Goal: Information Seeking & Learning: Learn about a topic

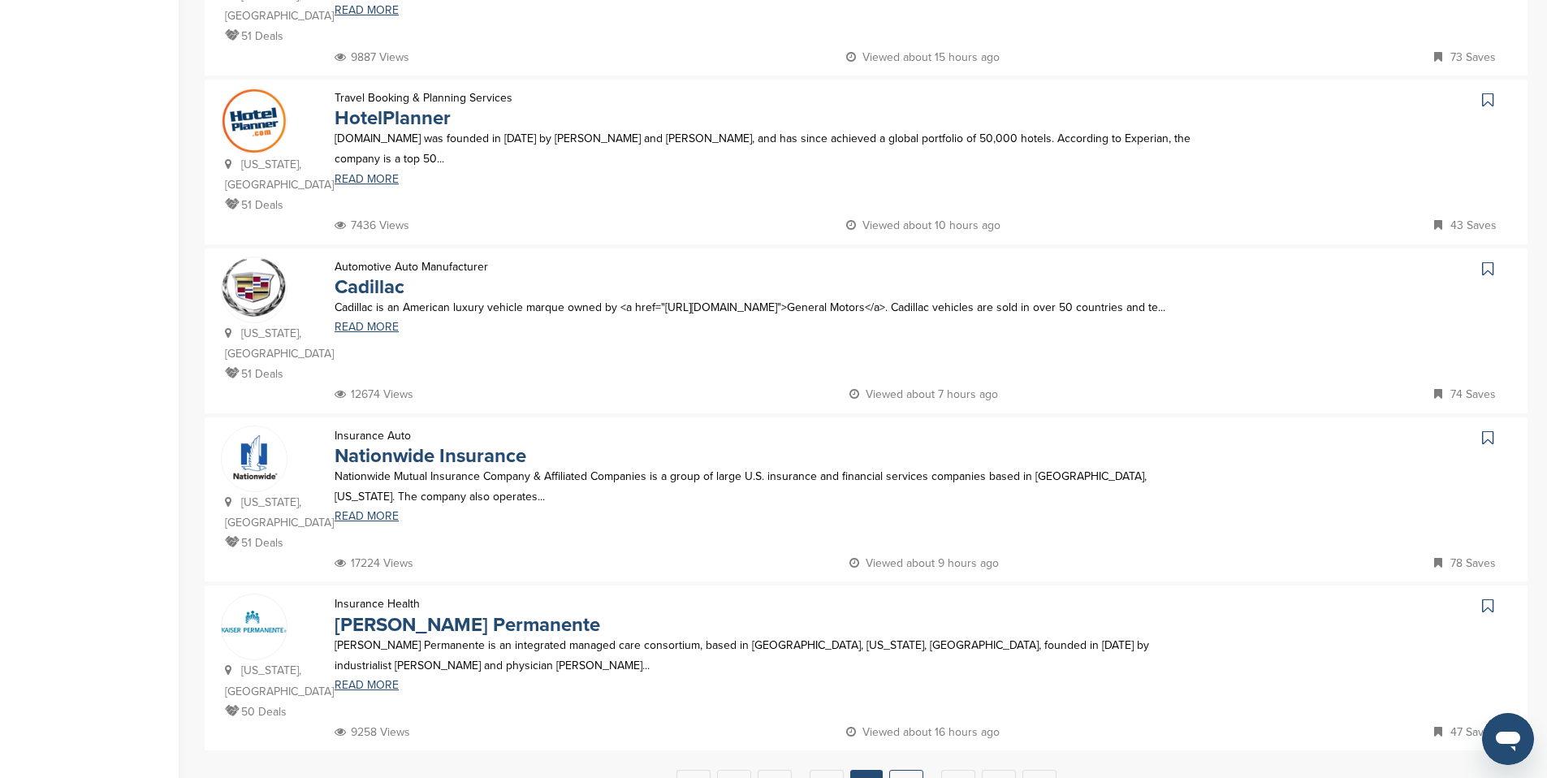
click at [917, 770] on link "14" at bounding box center [906, 785] width 34 height 30
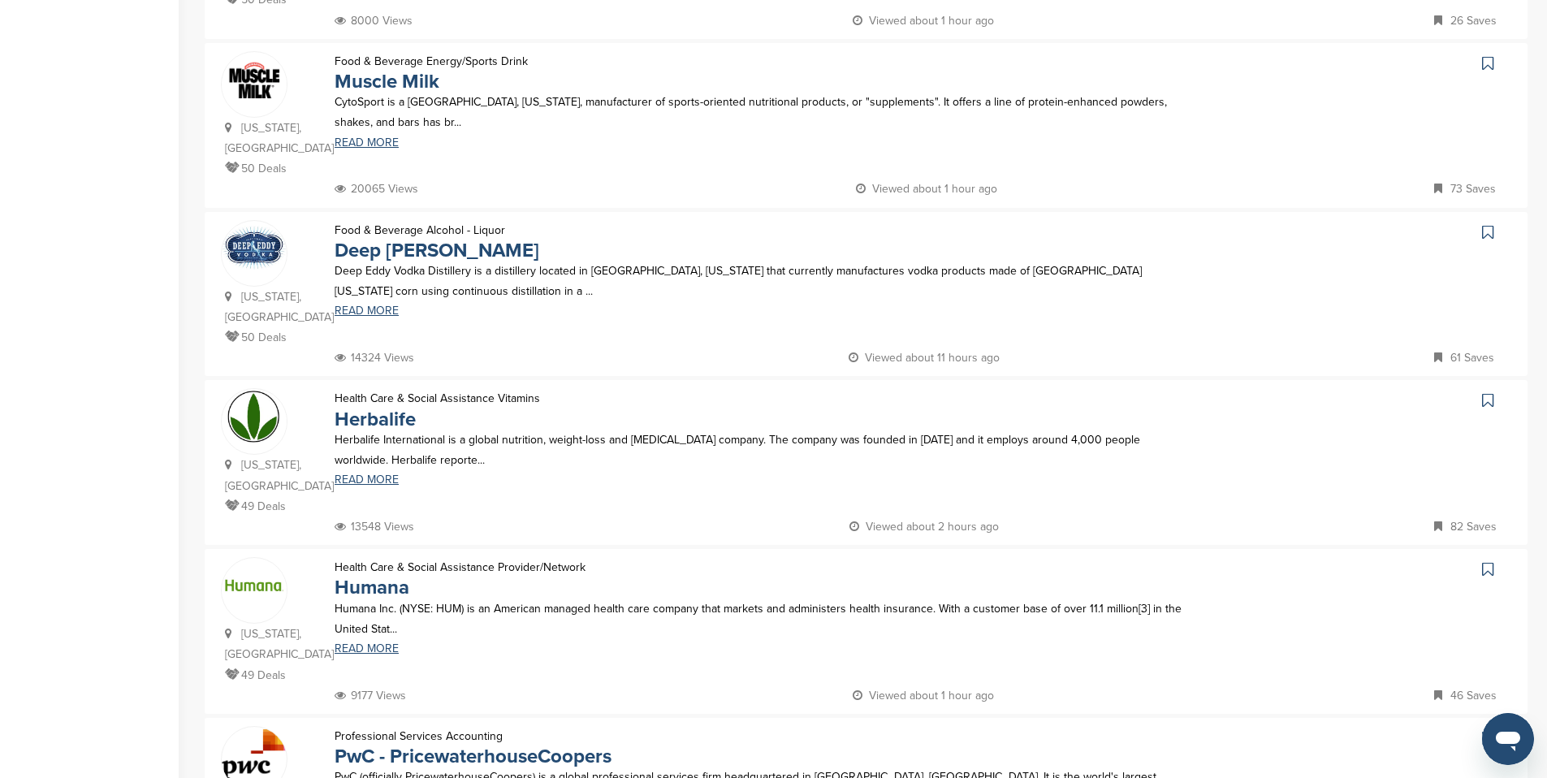
scroll to position [300, 0]
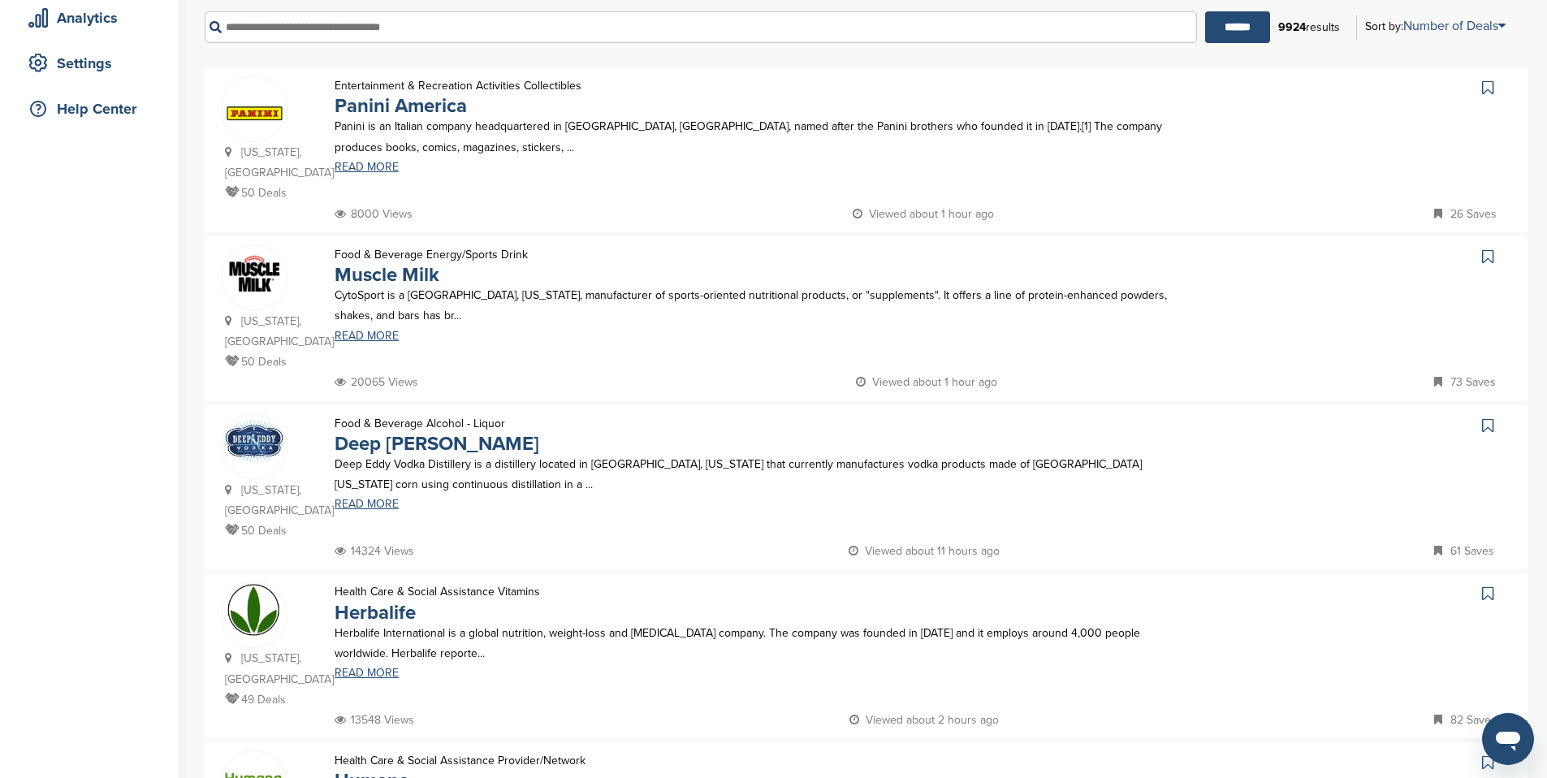
click at [255, 253] on img at bounding box center [254, 272] width 65 height 50
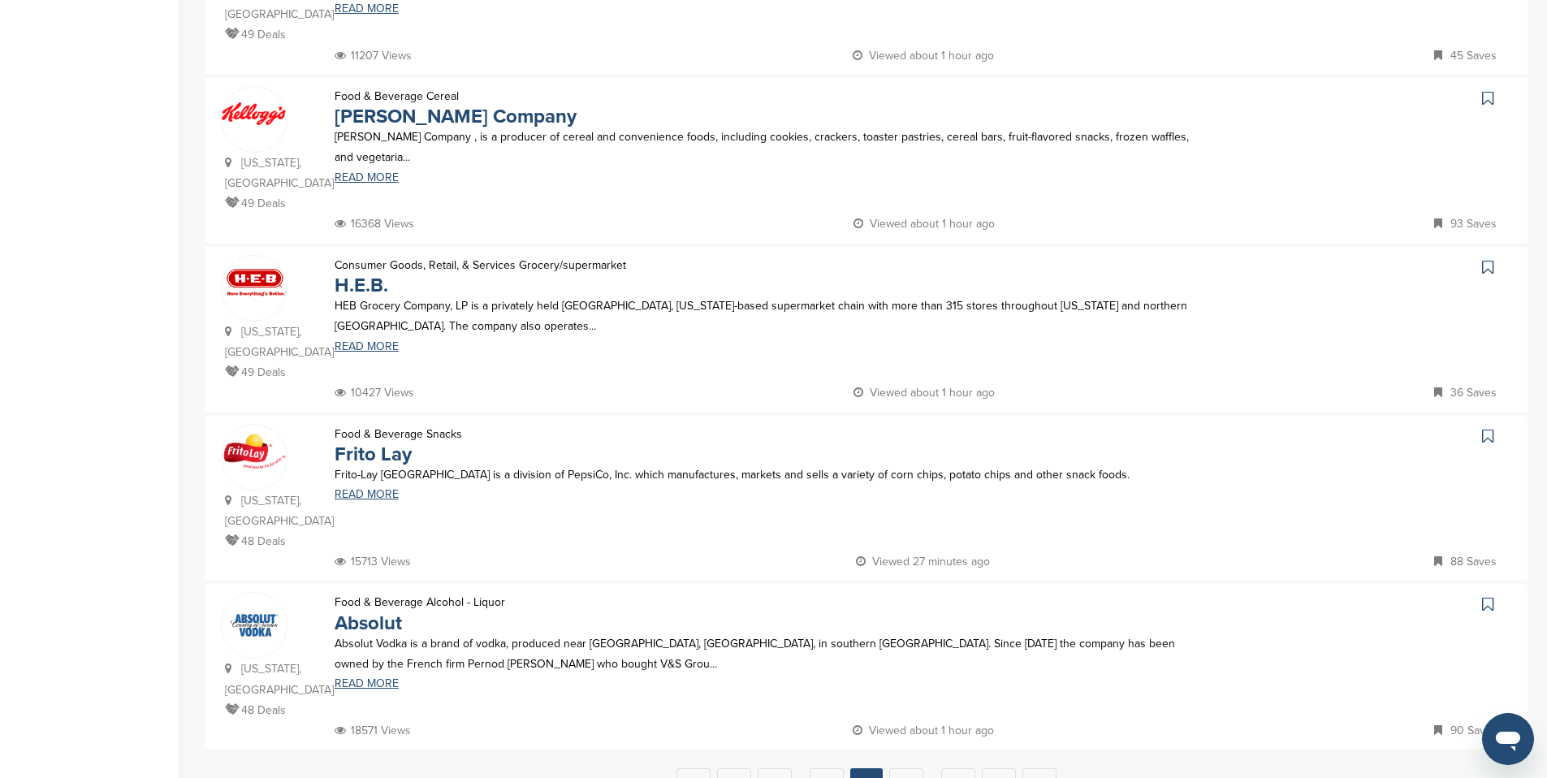
scroll to position [1407, 0]
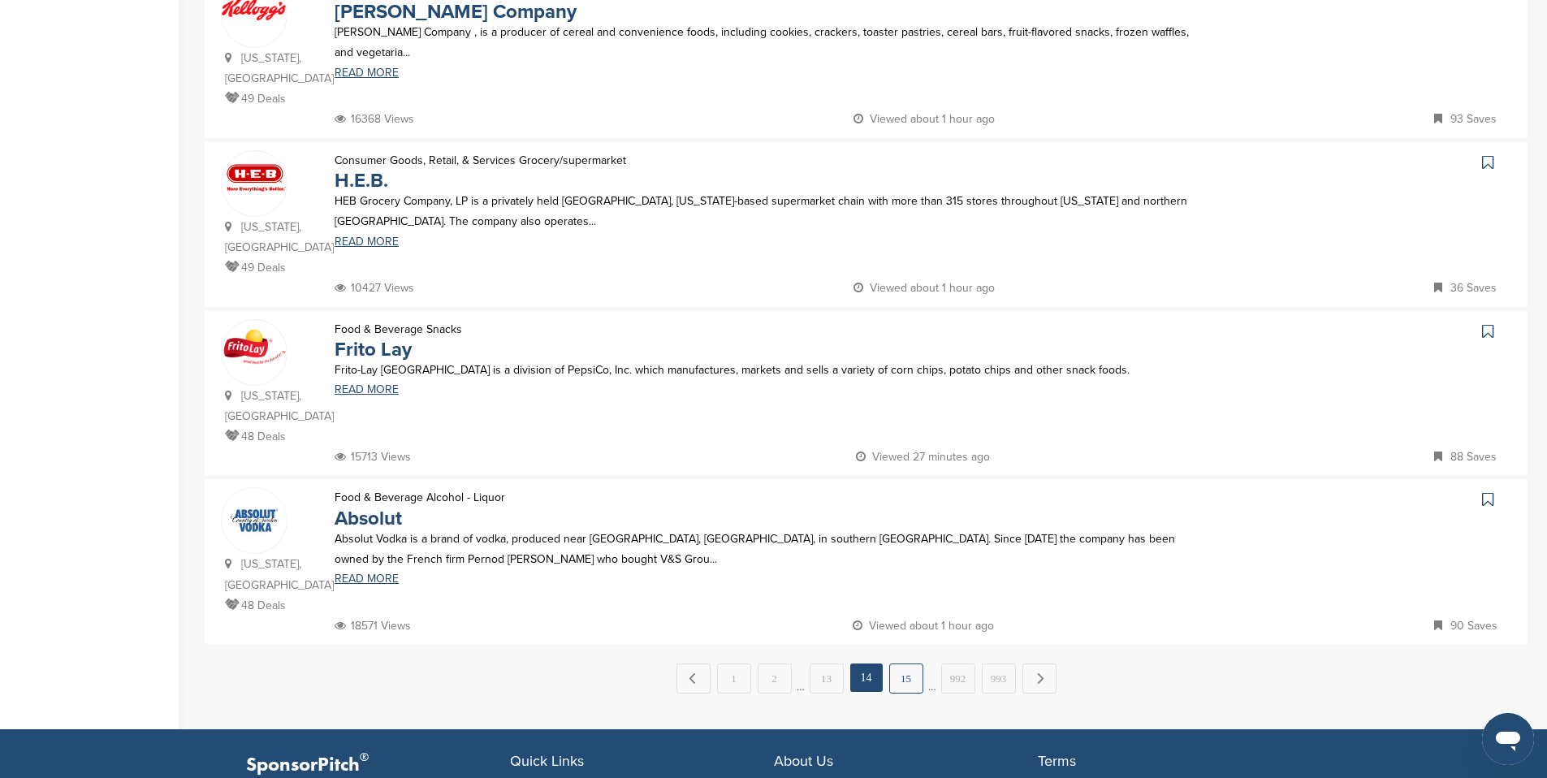
click at [915, 663] on link "15" at bounding box center [906, 678] width 34 height 30
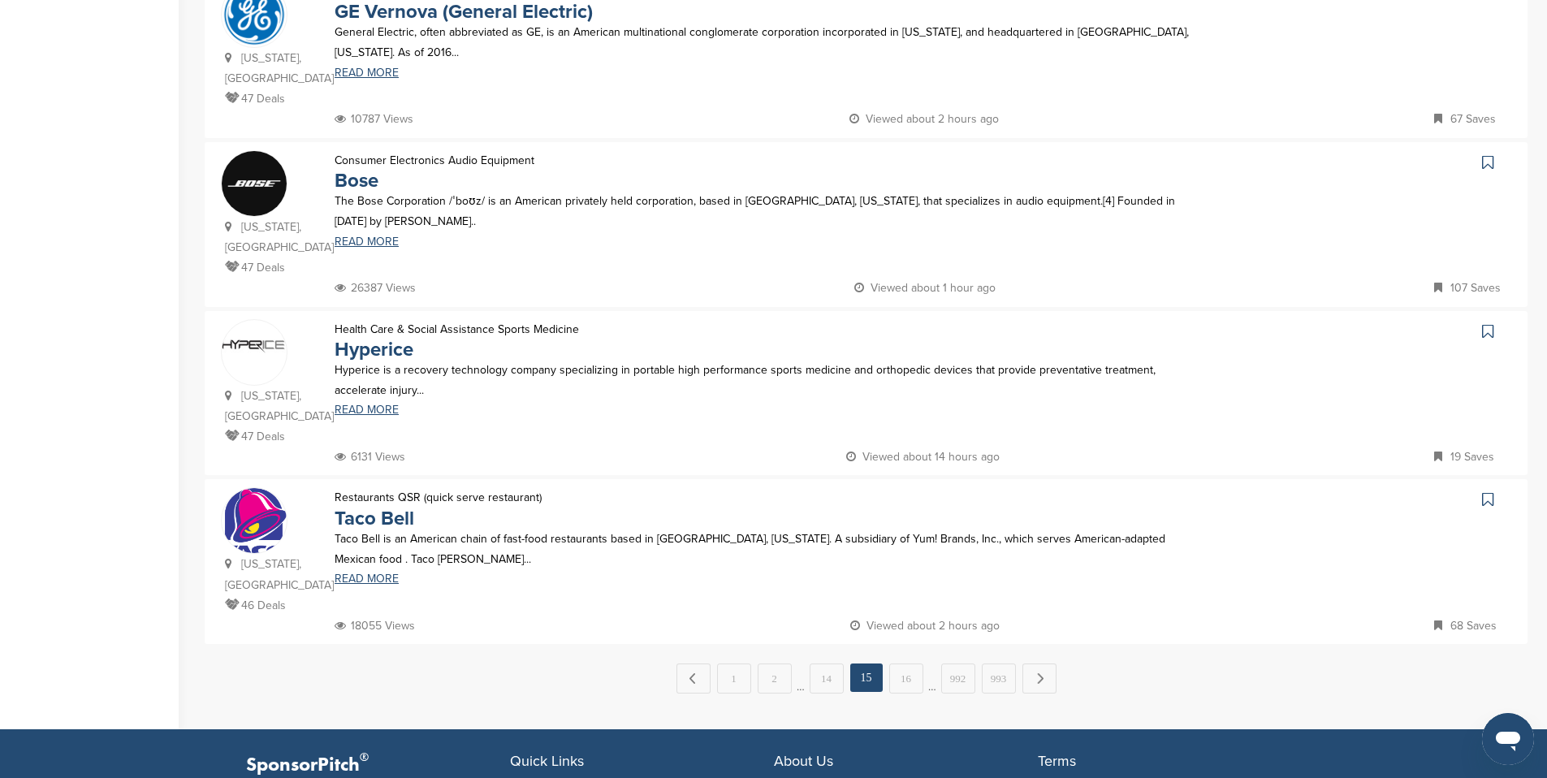
scroll to position [0, 0]
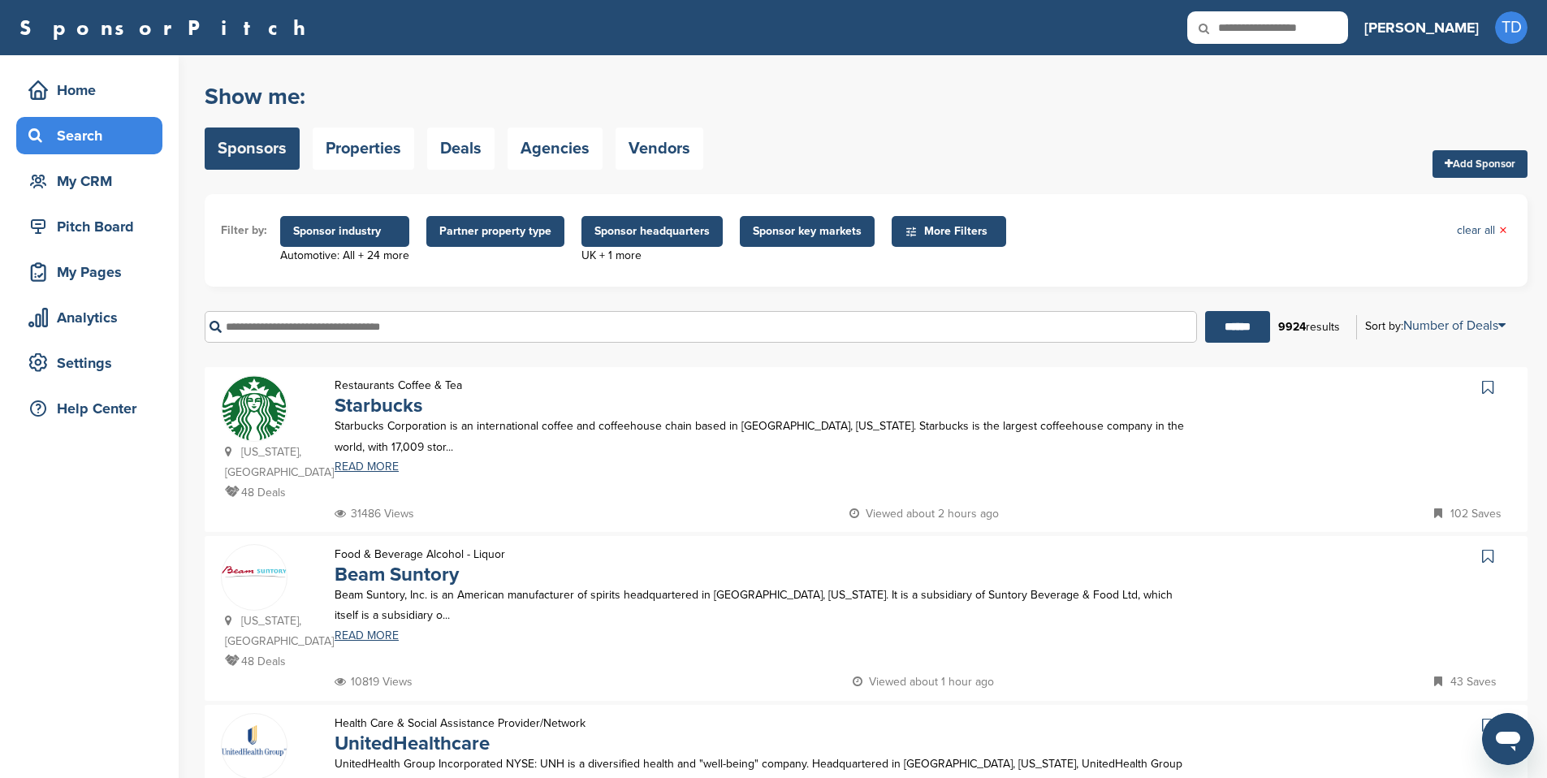
click at [904, 585] on div "Food & Beverage Alcohol - Liquor Beam Suntory Beam Suntory, Inc. is an American…" at bounding box center [765, 608] width 895 height 128
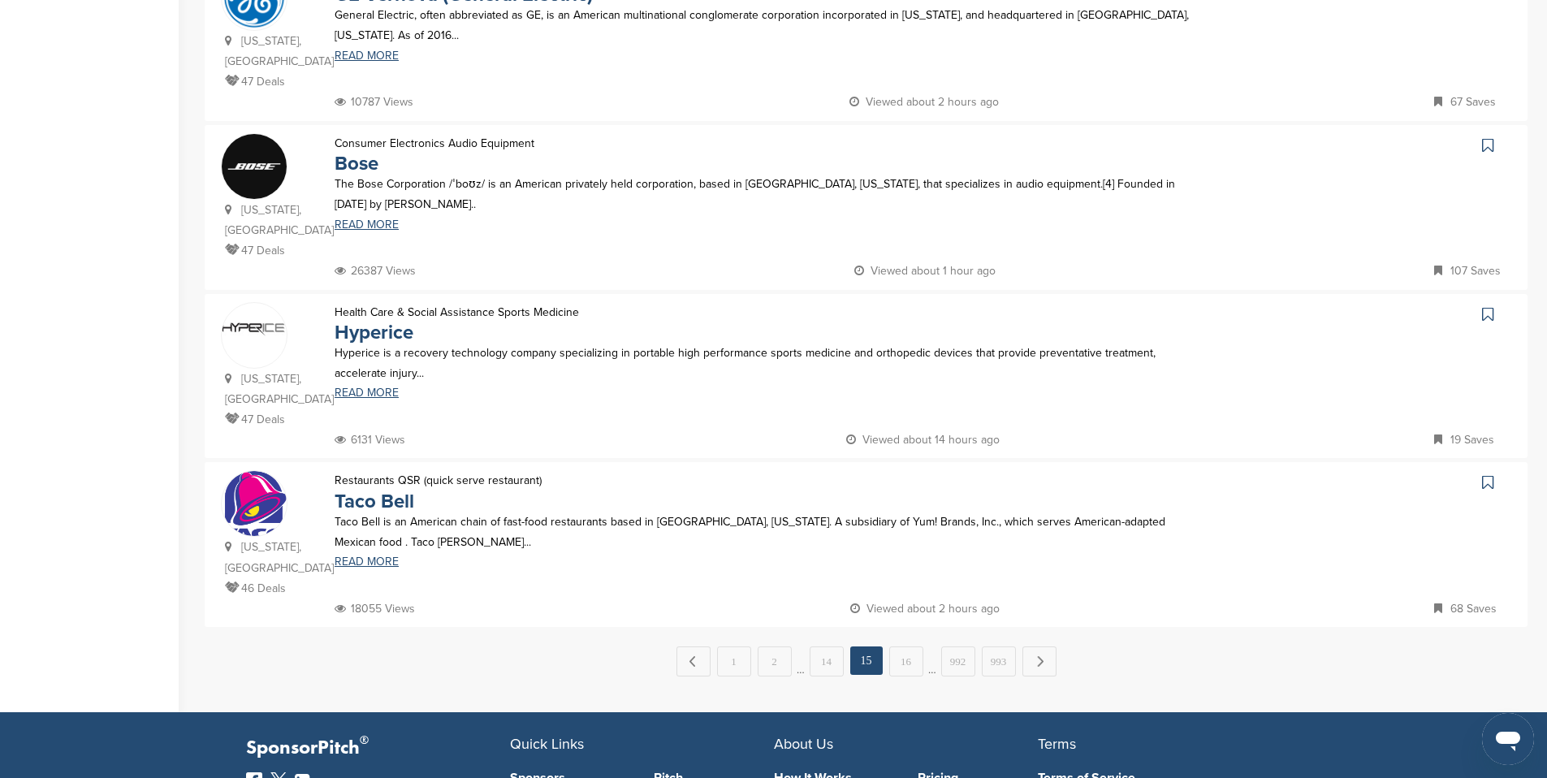
scroll to position [1425, 0]
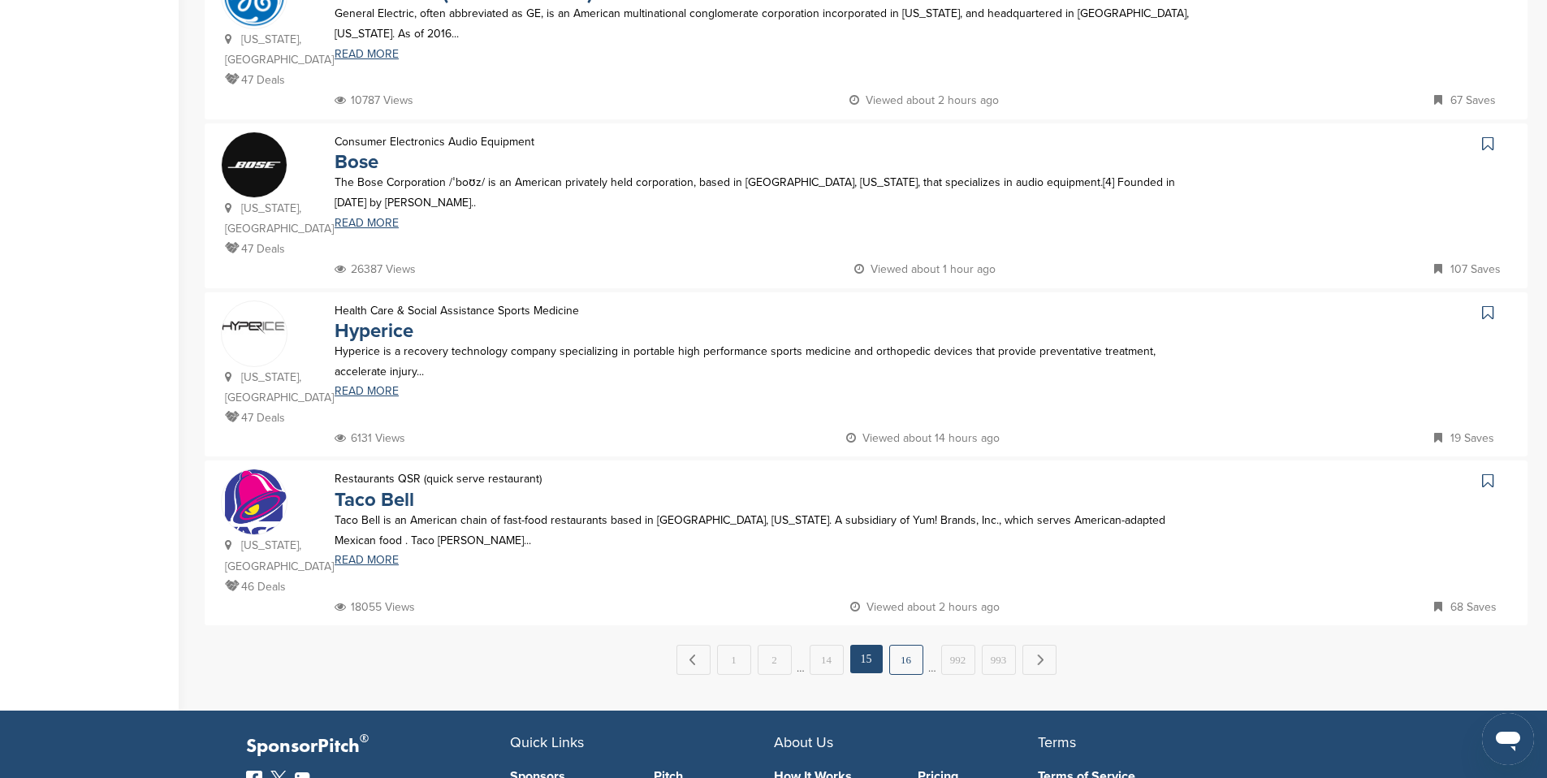
click at [911, 645] on link "16" at bounding box center [906, 660] width 34 height 30
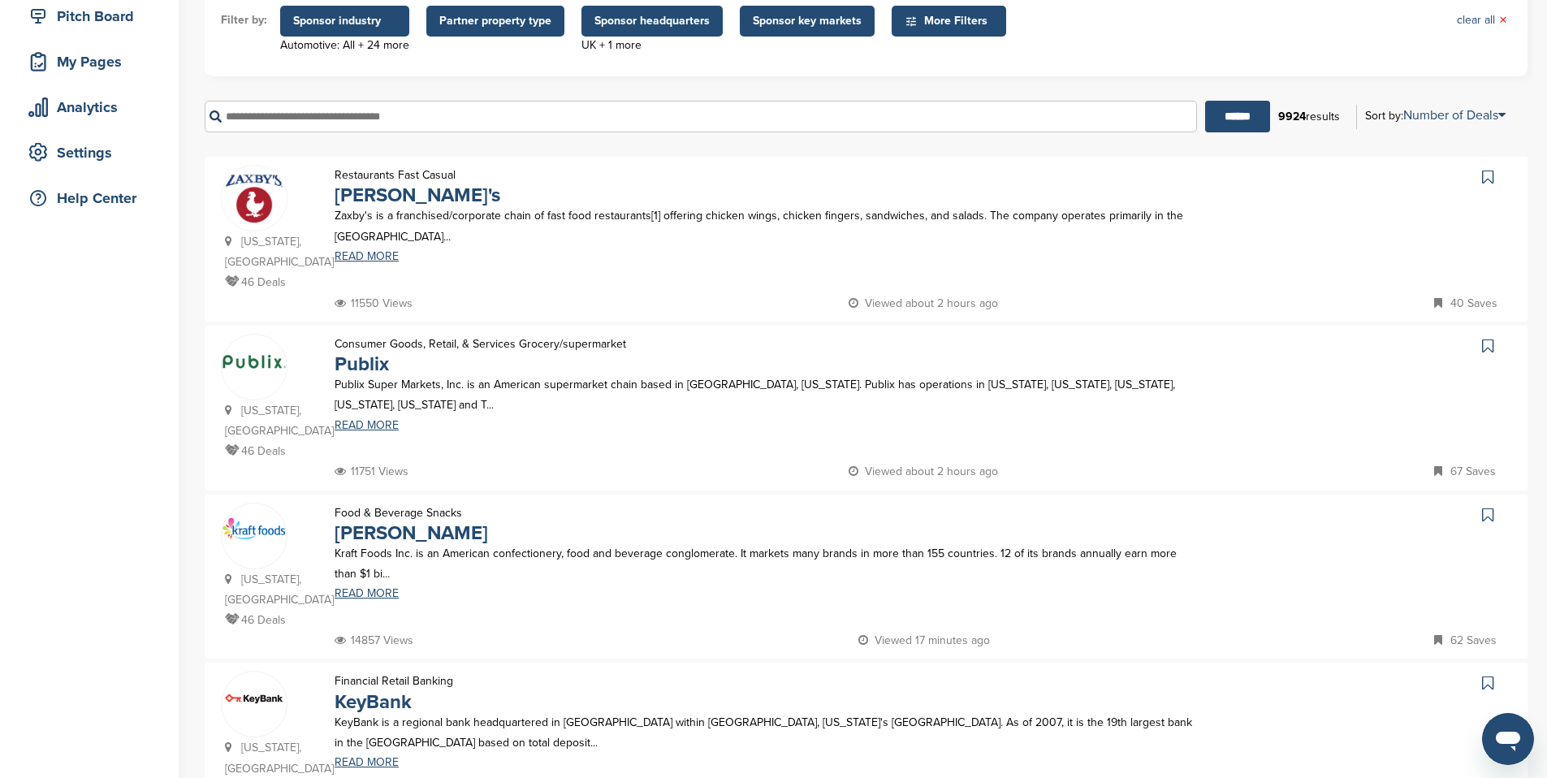
scroll to position [246, 0]
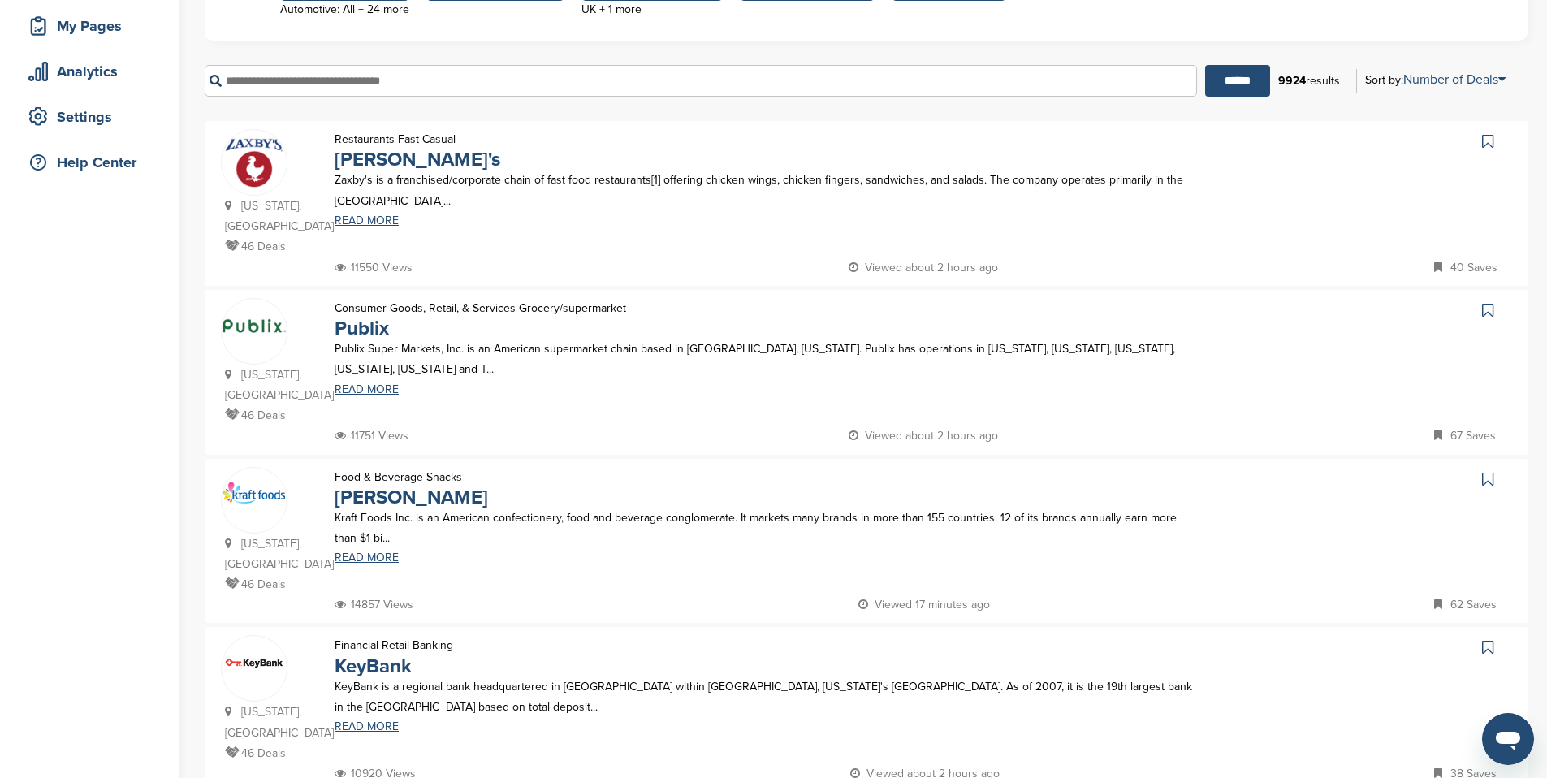
click at [237, 482] on img at bounding box center [254, 494] width 65 height 25
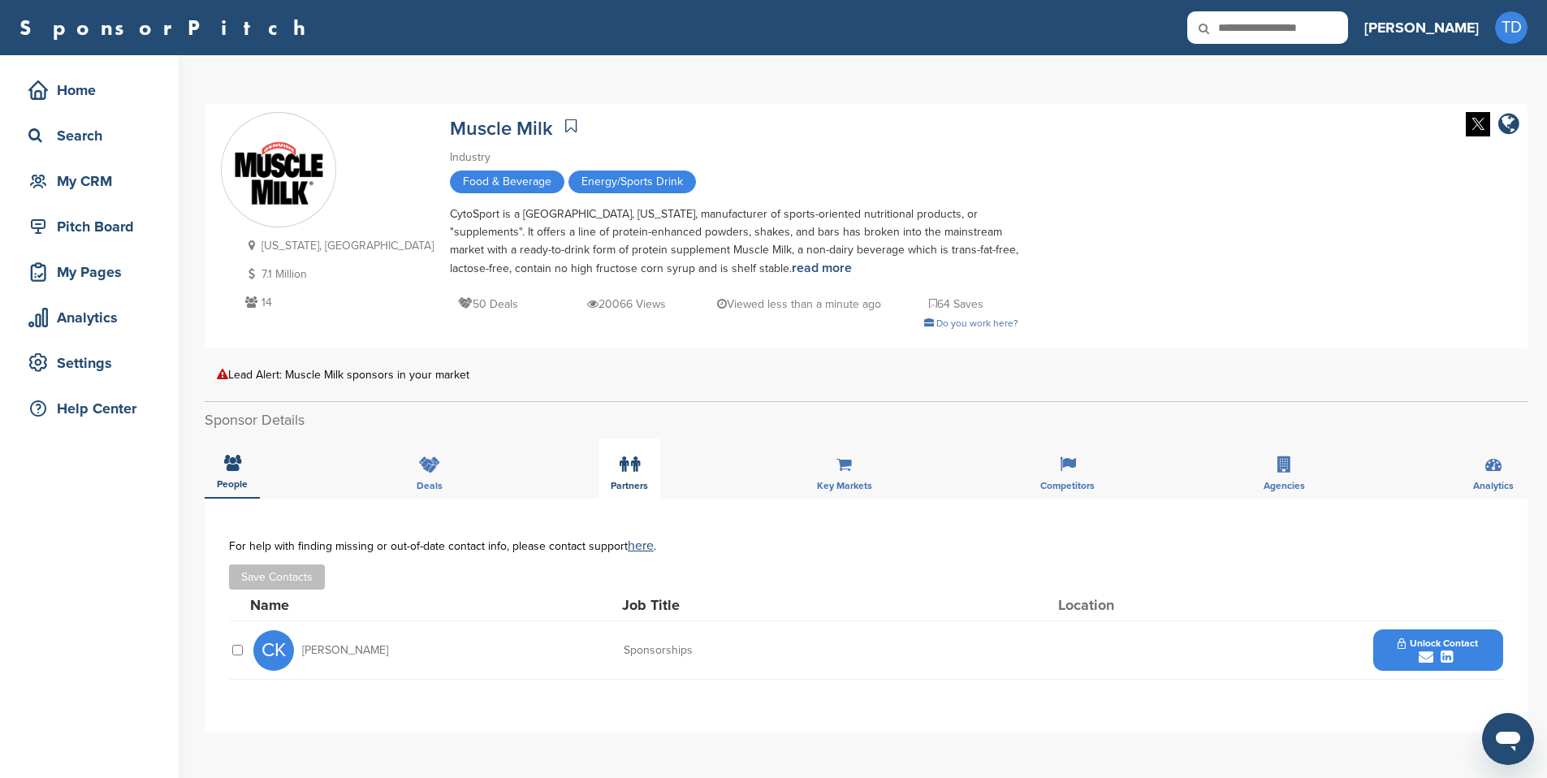
click at [638, 468] on icon at bounding box center [635, 464] width 9 height 16
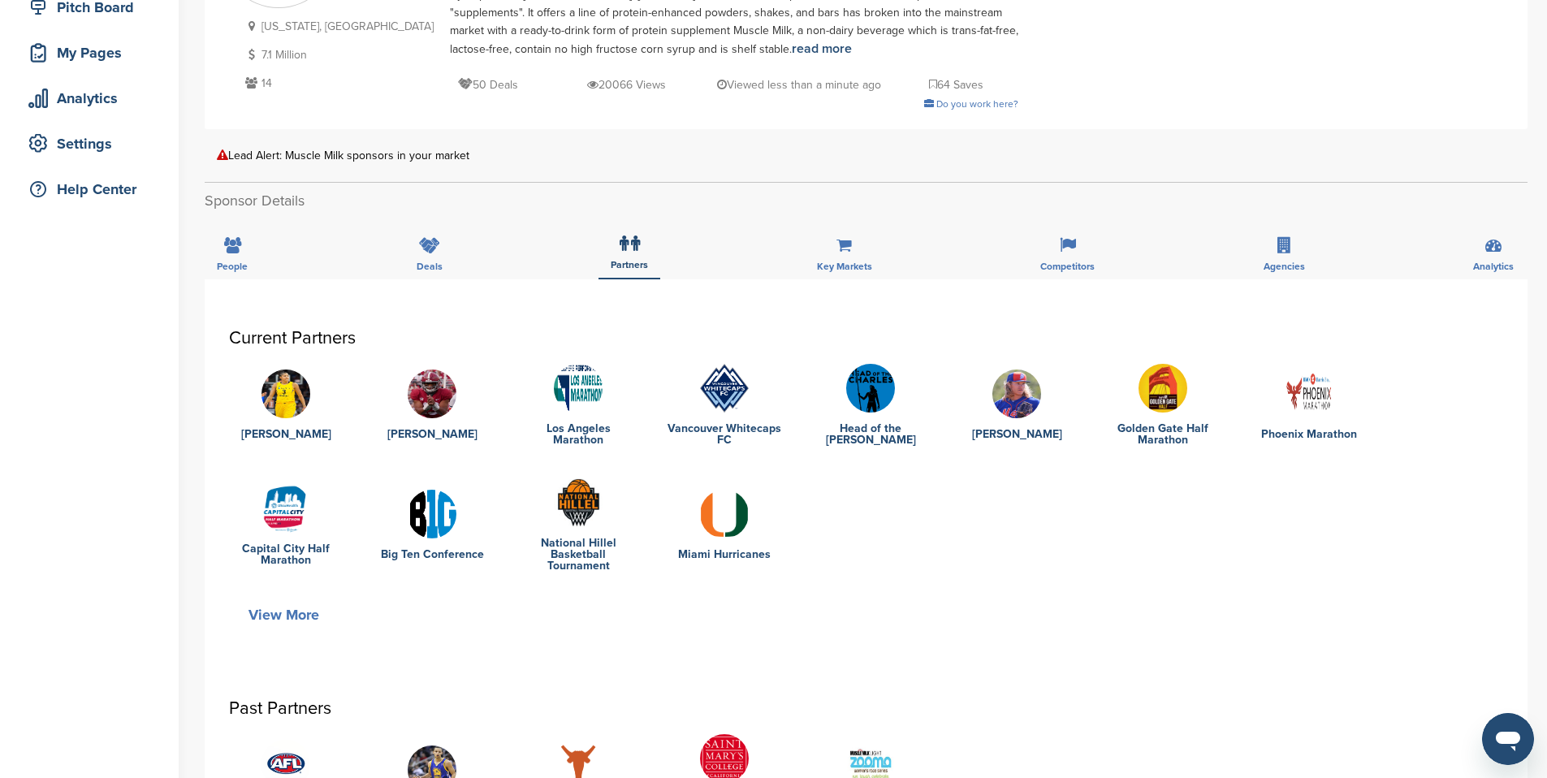
scroll to position [373, 0]
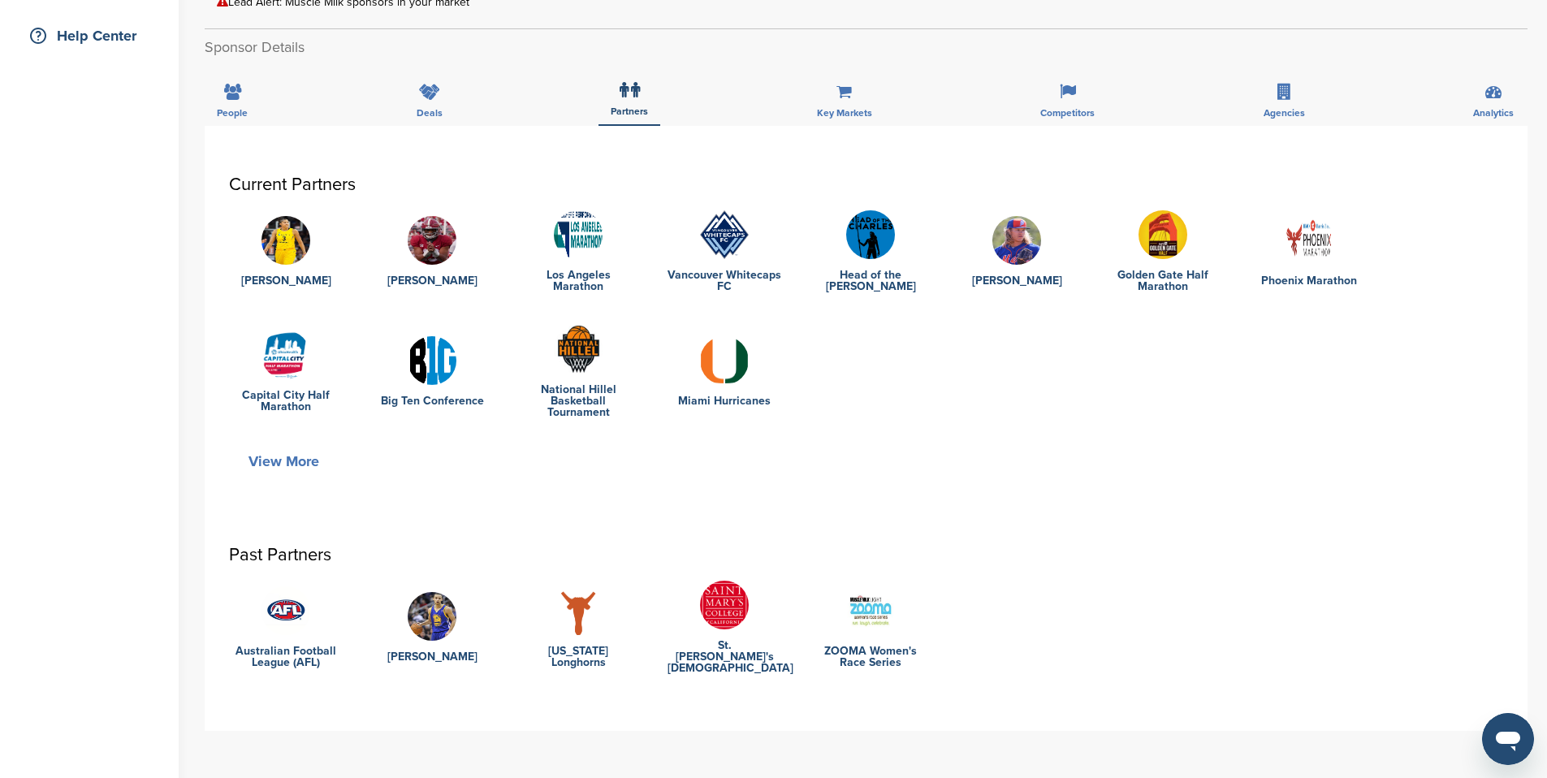
click at [287, 463] on button "View More" at bounding box center [284, 461] width 110 height 37
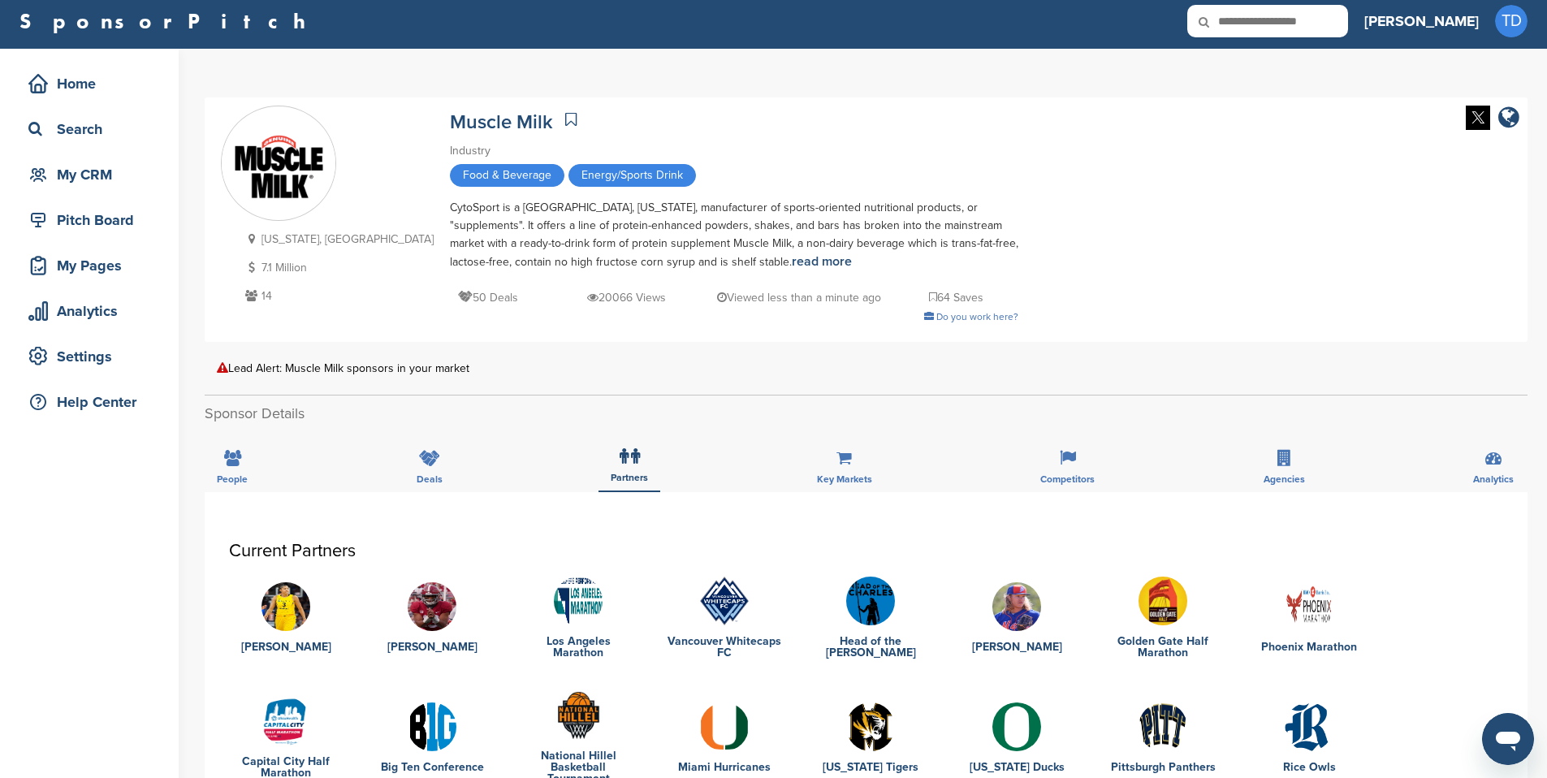
scroll to position [0, 0]
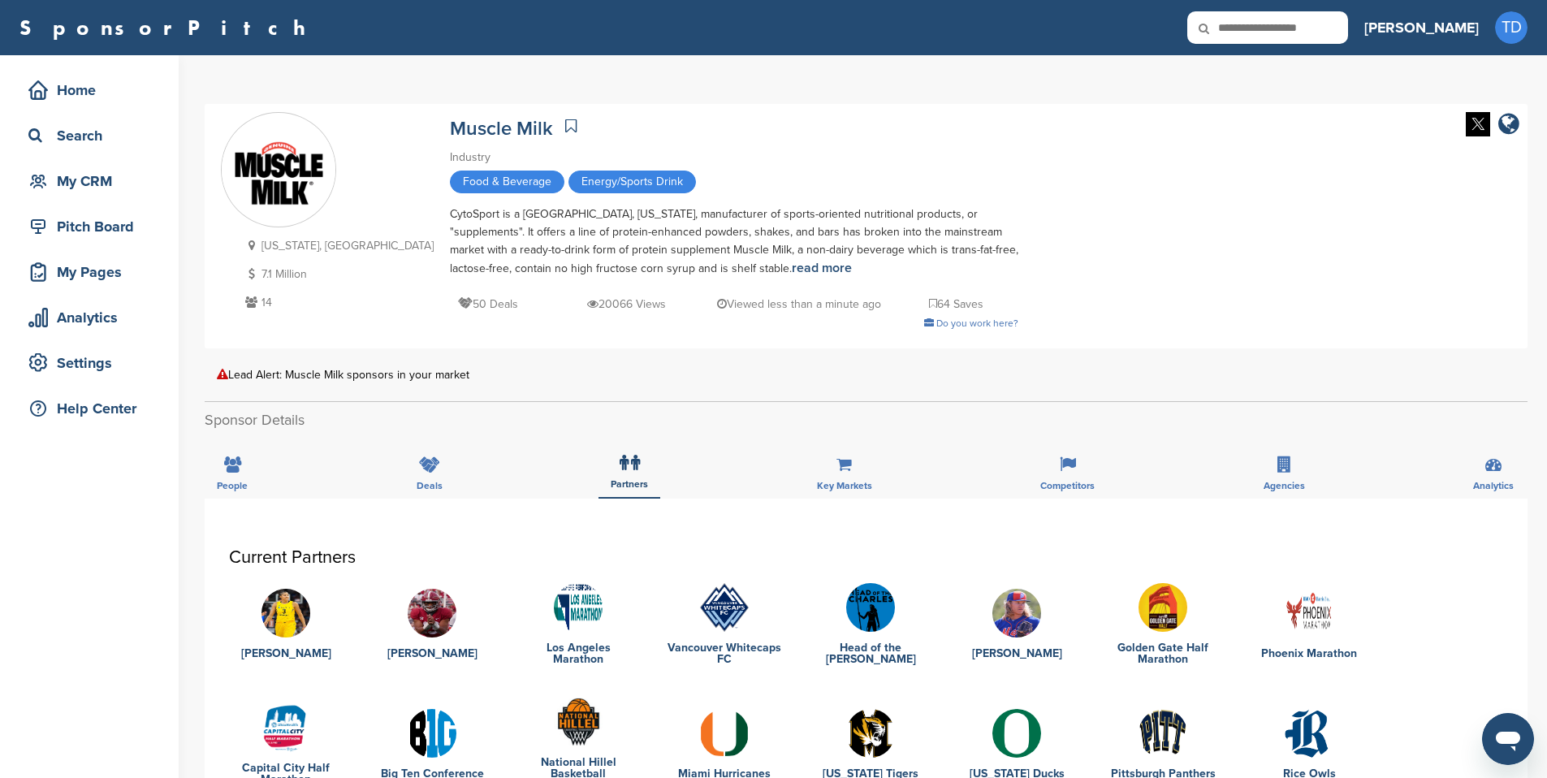
click at [212, 471] on div "People" at bounding box center [232, 469] width 55 height 60
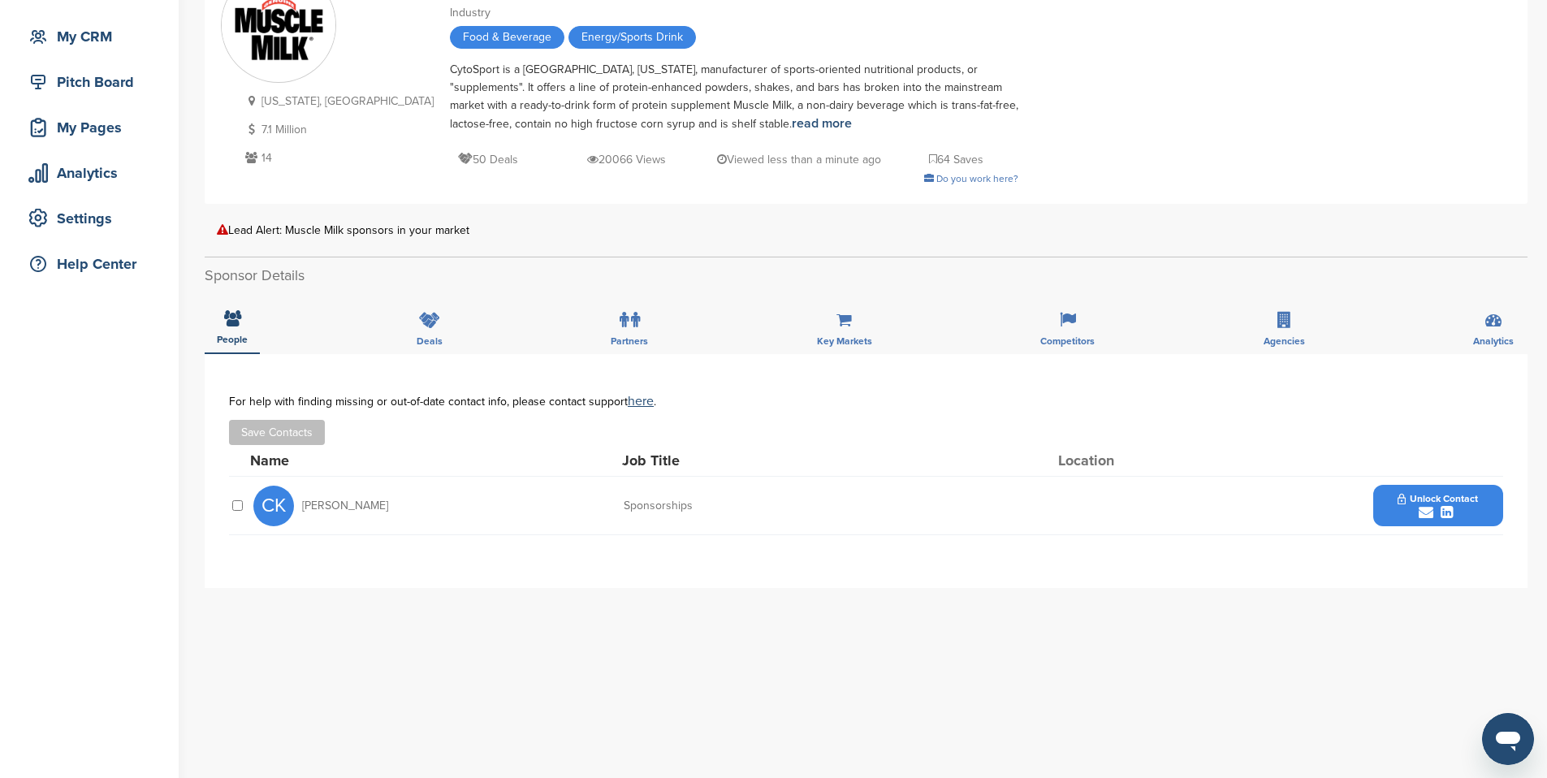
scroll to position [167, 0]
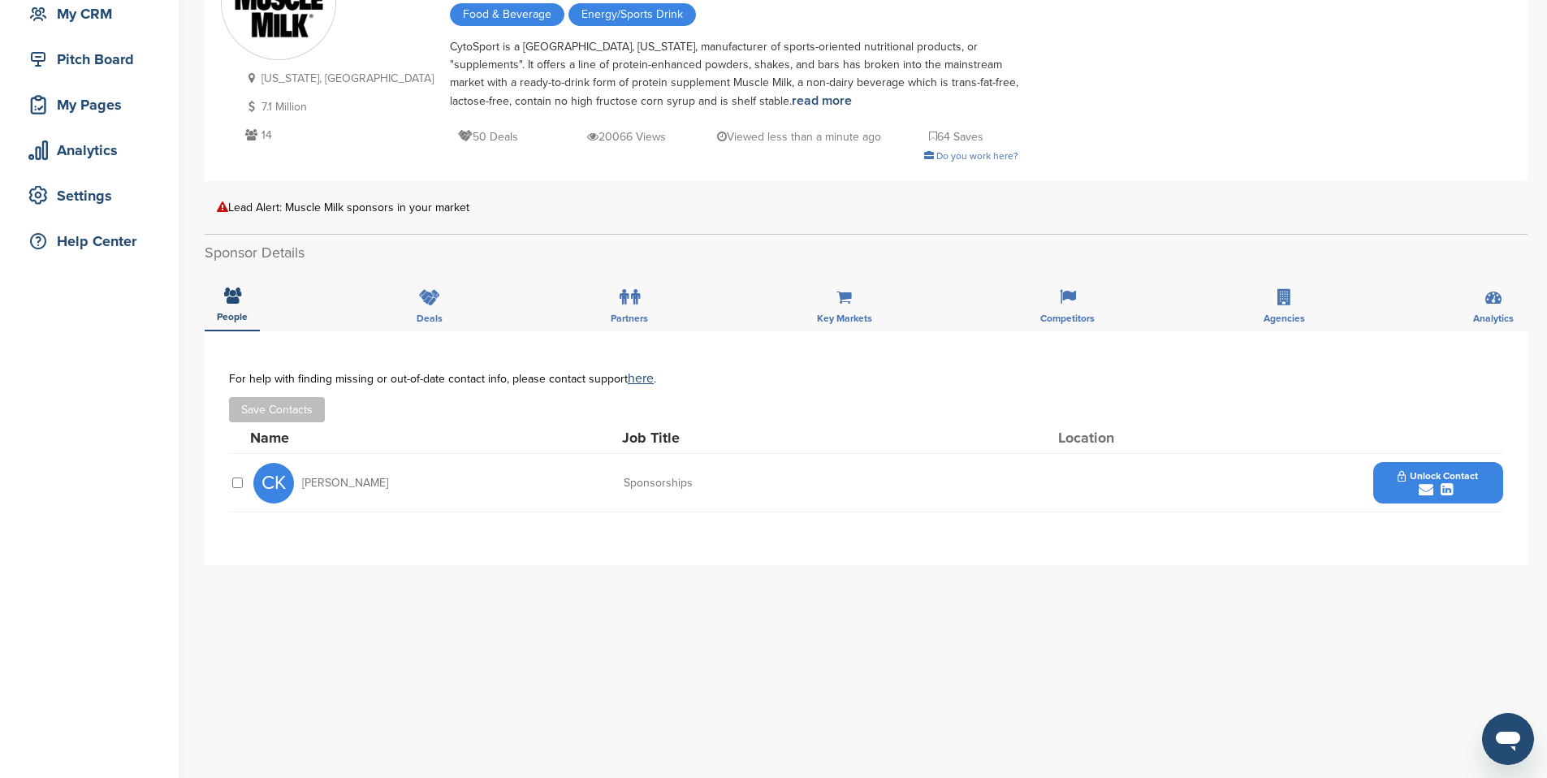
click at [313, 482] on span "Chris Kildow" at bounding box center [345, 483] width 86 height 11
drag, startPoint x: 313, startPoint y: 482, endPoint x: 374, endPoint y: 482, distance: 60.9
click at [374, 482] on div "CK Chris Kildow" at bounding box center [342, 483] width 179 height 41
copy div "Chris Kildow"
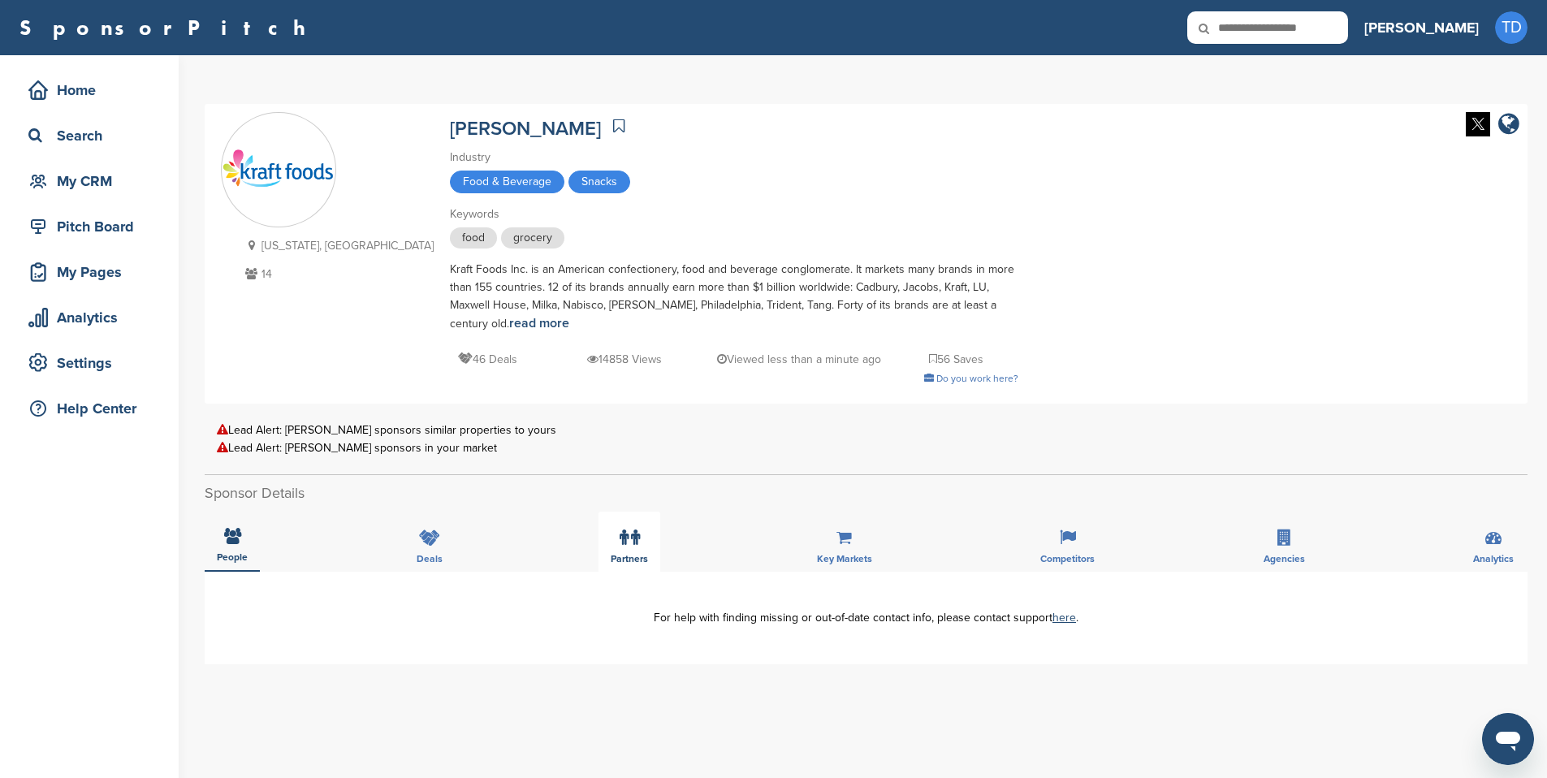
drag, startPoint x: 595, startPoint y: 521, endPoint x: 636, endPoint y: 539, distance: 44.4
click at [595, 521] on div "People Deals Partners Key Markets Competitors Agencies Analytics" at bounding box center [866, 542] width 1323 height 60
click at [637, 539] on icon at bounding box center [635, 537] width 9 height 16
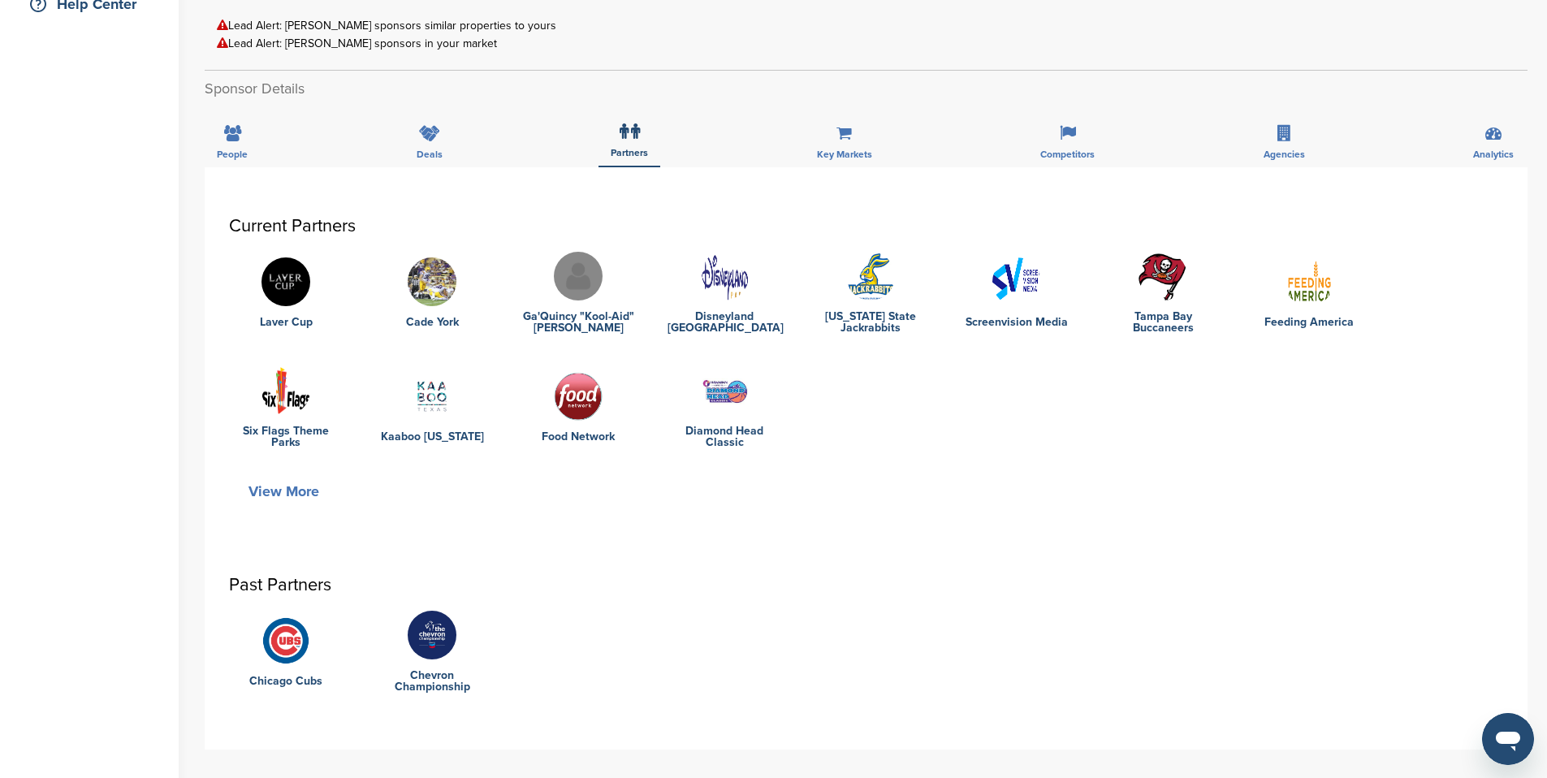
scroll to position [407, 0]
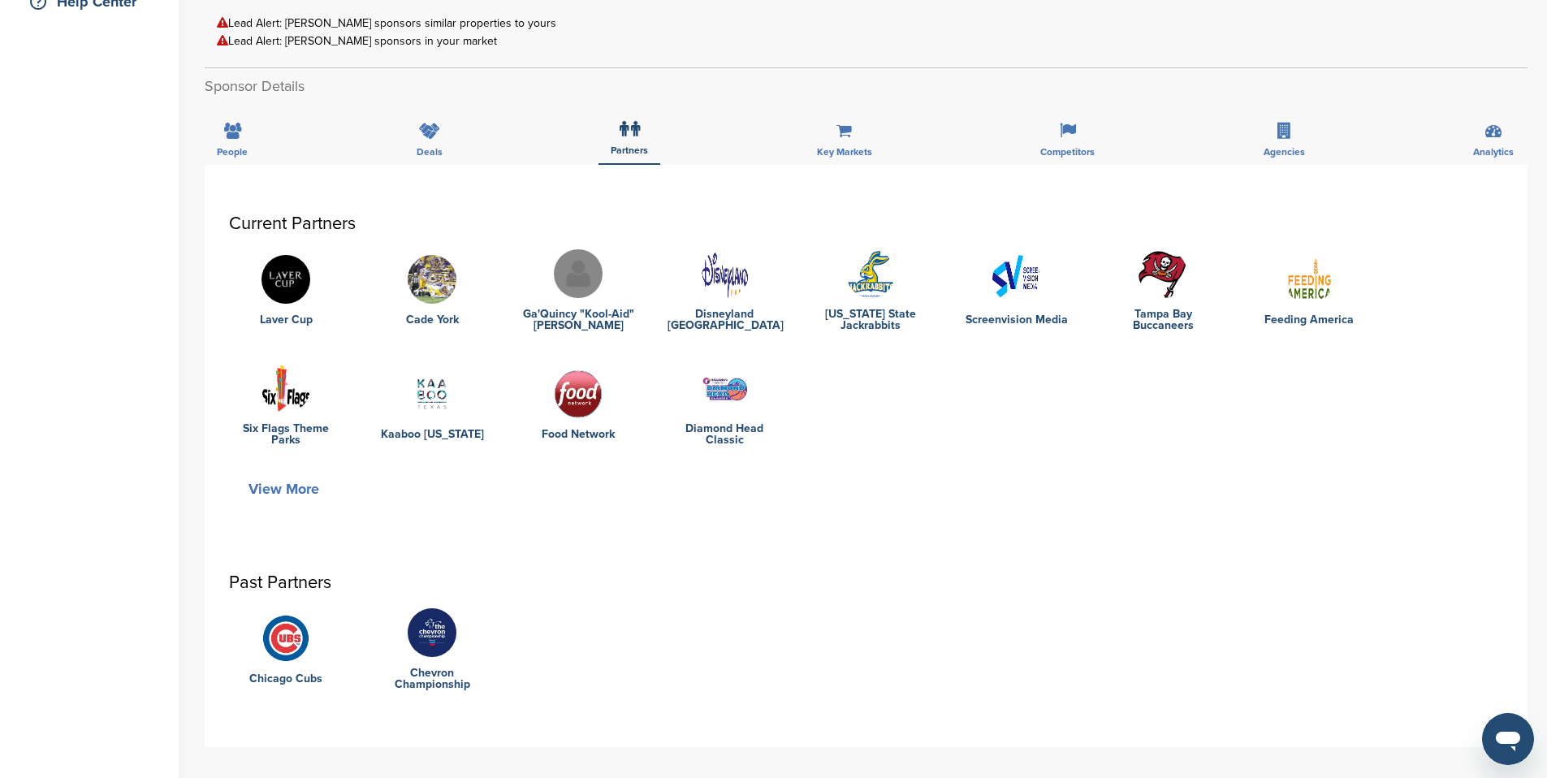
click at [272, 490] on button "View More" at bounding box center [284, 488] width 110 height 37
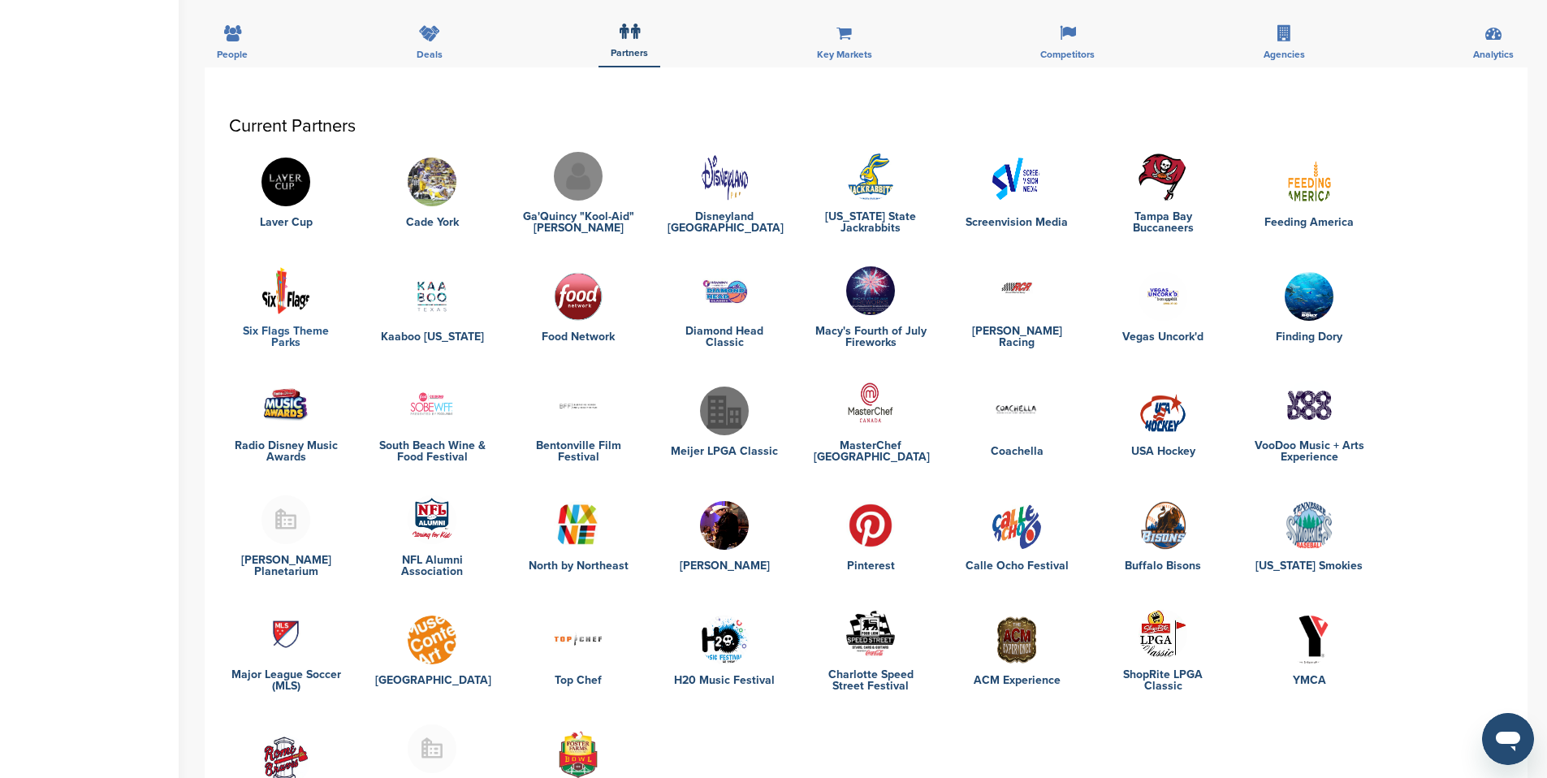
scroll to position [228, 0]
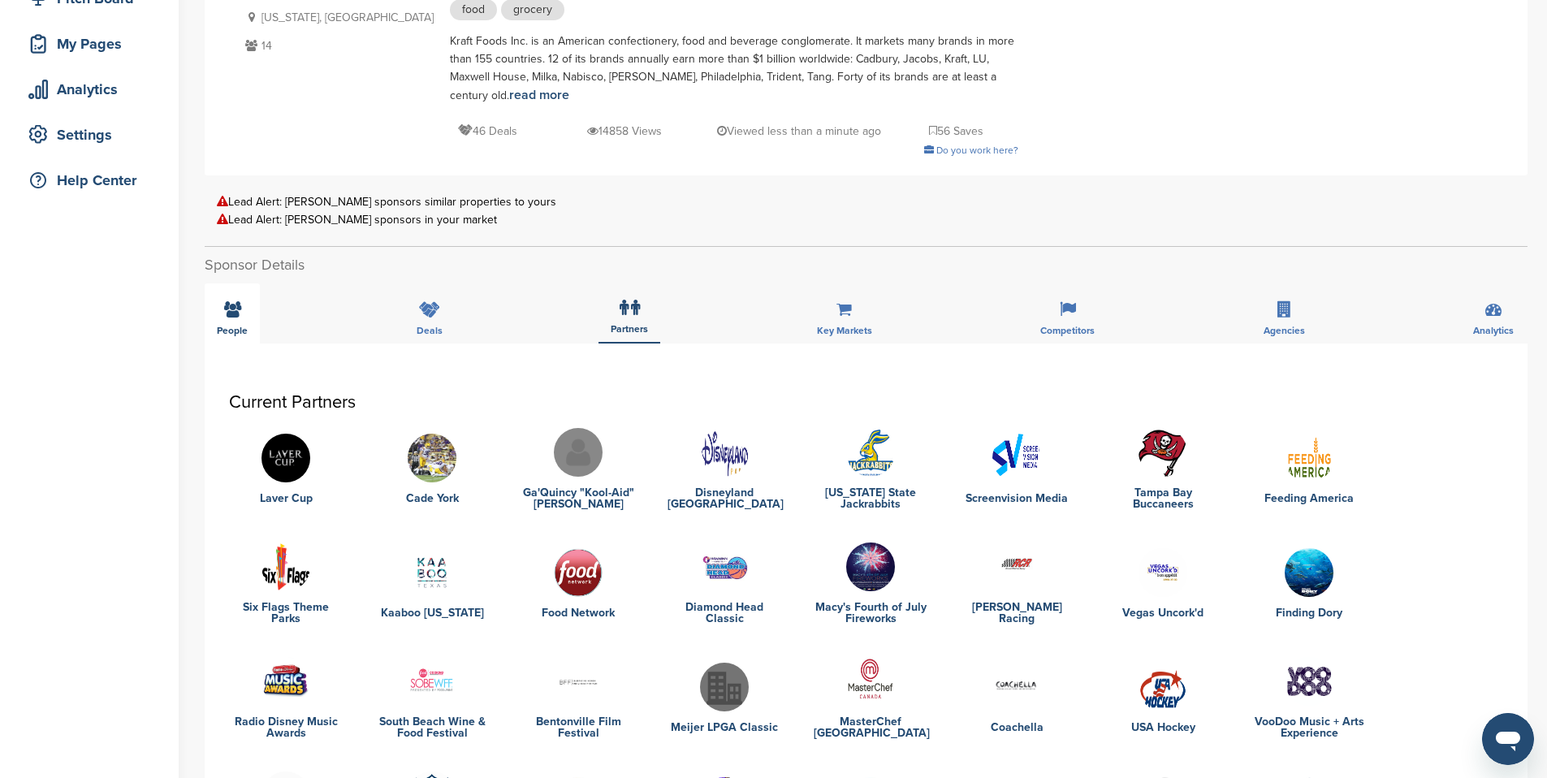
click at [243, 312] on div "People" at bounding box center [232, 313] width 55 height 60
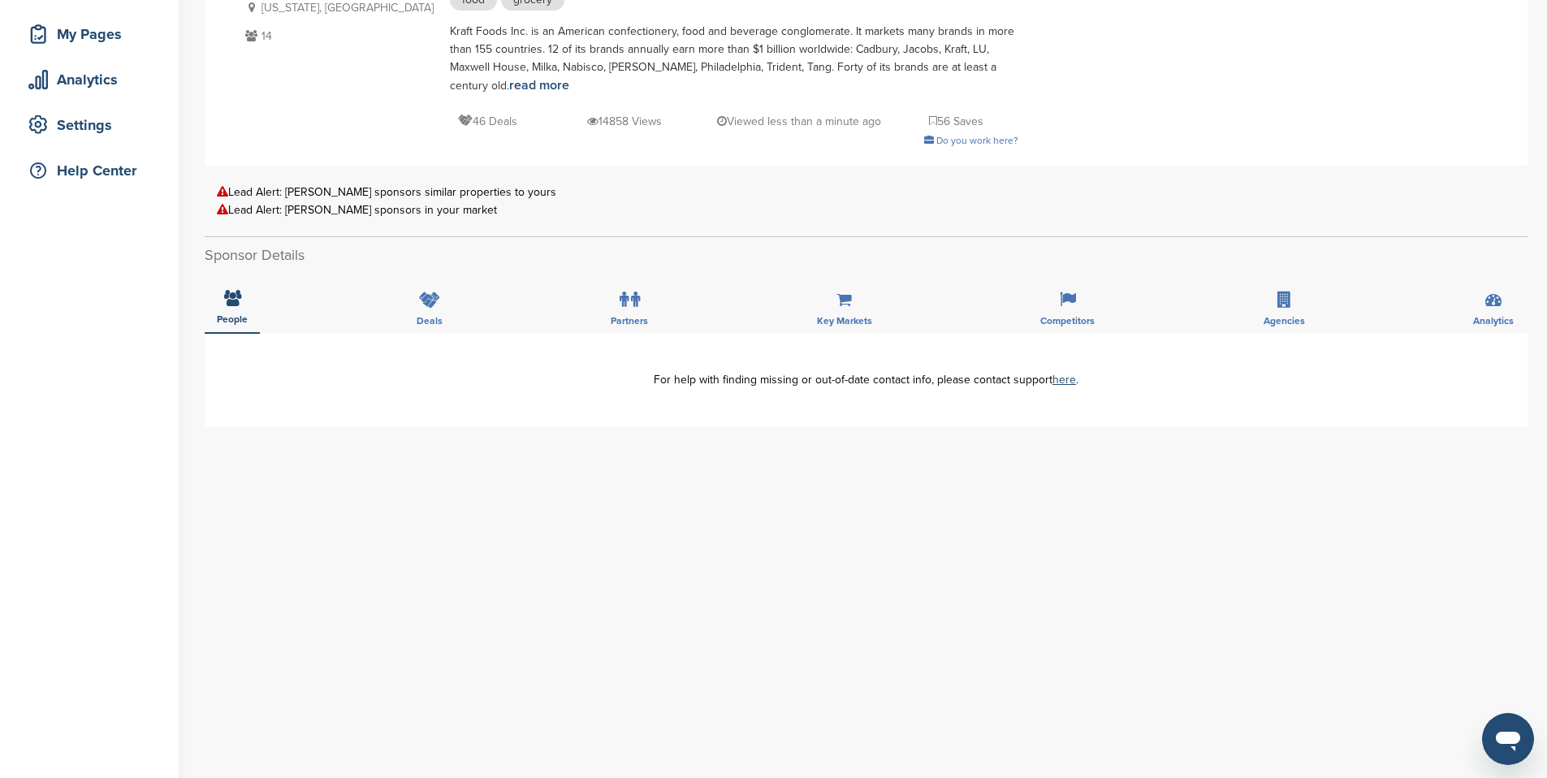
scroll to position [256, 0]
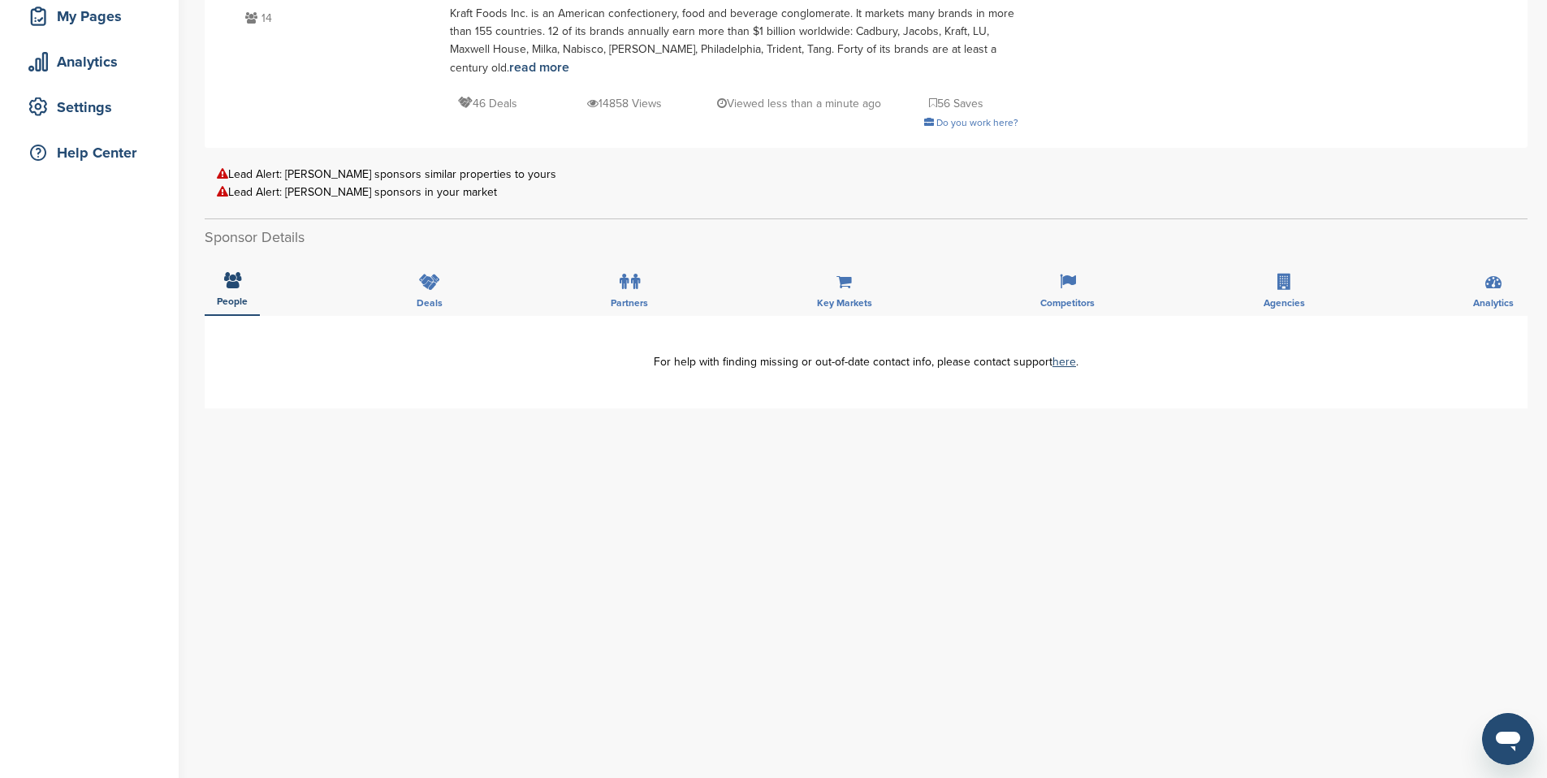
click at [695, 360] on div "For help with finding missing or out-of-date contact info, please contact suppo…" at bounding box center [866, 362] width 1274 height 11
click at [516, 361] on div "For help with finding missing or out-of-date contact info, please contact suppo…" at bounding box center [866, 362] width 1274 height 11
